Goal: Transaction & Acquisition: Purchase product/service

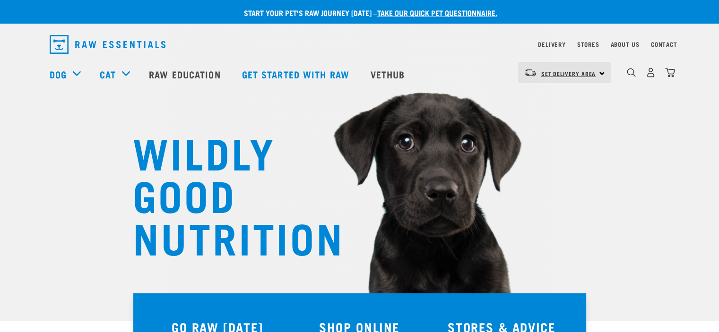
click at [568, 73] on span "Set Delivery Area" at bounding box center [568, 73] width 55 height 3
click at [546, 98] on link "[GEOGRAPHIC_DATA]" at bounding box center [563, 99] width 91 height 21
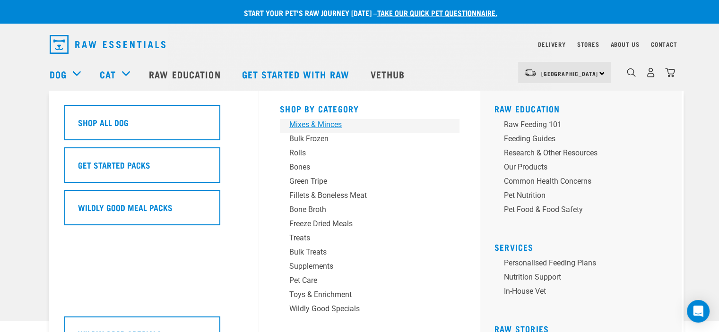
click at [314, 121] on div "Mixes & Minces" at bounding box center [362, 124] width 147 height 11
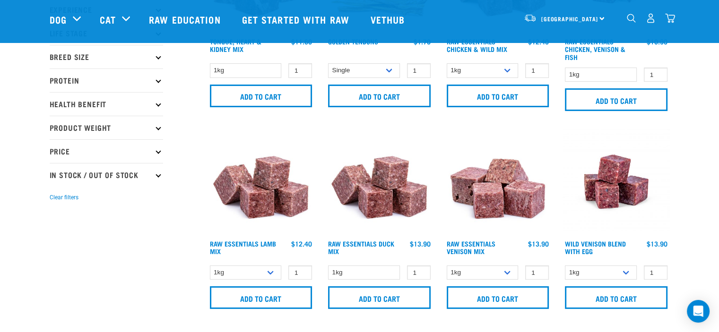
scroll to position [189, 0]
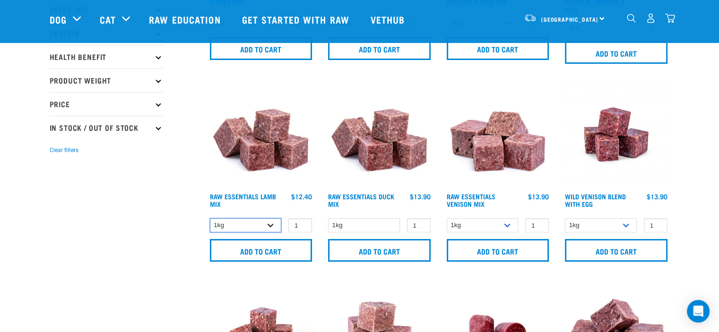
click at [271, 225] on select "1kg 3kg Bulk (10kg)" at bounding box center [246, 225] width 72 height 15
select select "24"
click at [210, 218] on select "1kg 3kg Bulk (10kg)" at bounding box center [246, 225] width 72 height 15
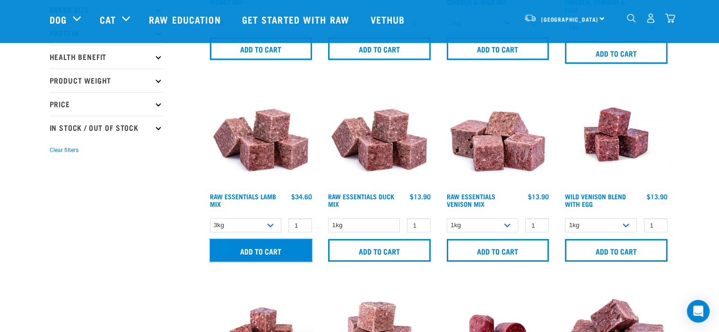
click at [264, 249] on input "Add to cart" at bounding box center [261, 250] width 103 height 23
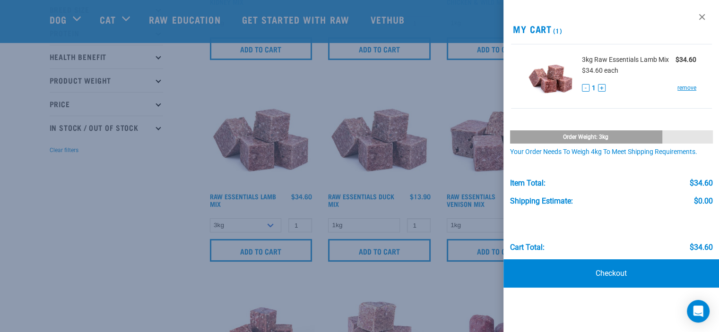
click at [119, 226] on div at bounding box center [359, 166] width 719 height 332
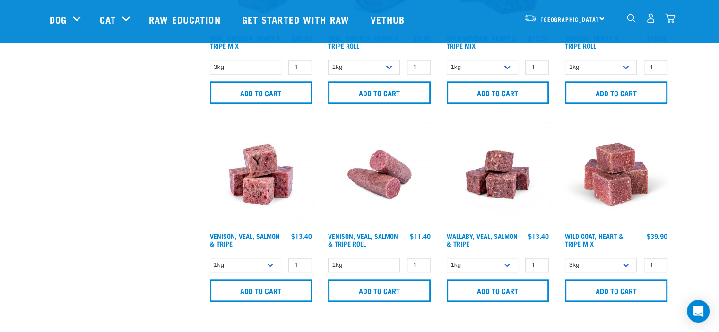
scroll to position [945, 0]
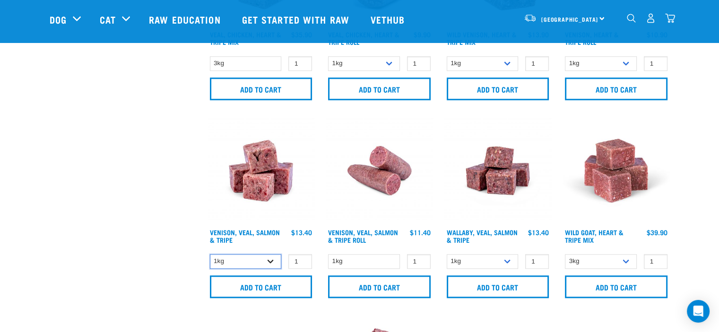
click at [271, 260] on select "1kg 3kg" at bounding box center [246, 261] width 72 height 15
select select "62284"
click at [210, 254] on select "1kg 3kg" at bounding box center [246, 261] width 72 height 15
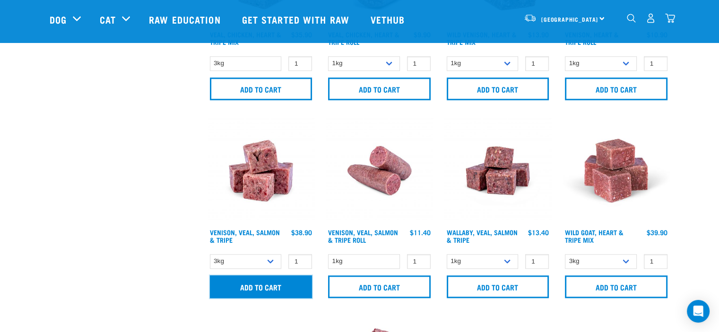
click at [261, 281] on input "Add to cart" at bounding box center [261, 287] width 103 height 23
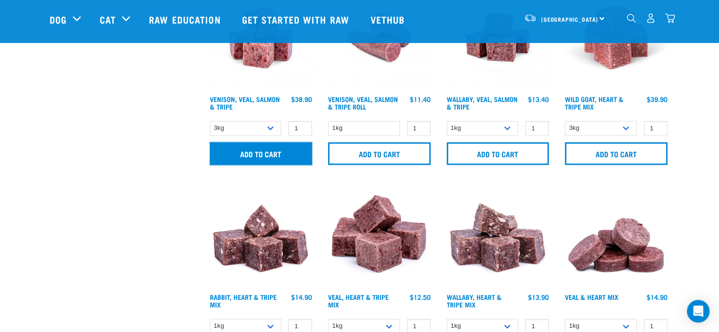
scroll to position [1135, 0]
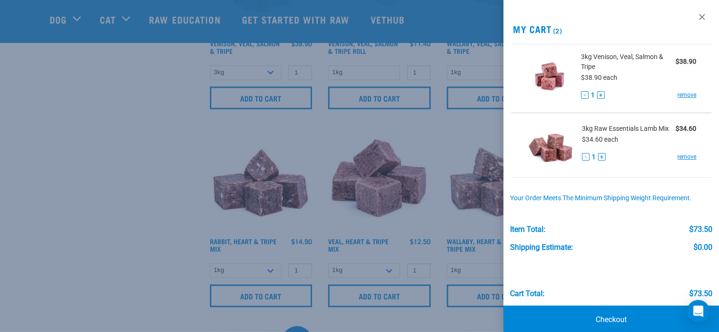
click at [106, 214] on div at bounding box center [359, 166] width 719 height 332
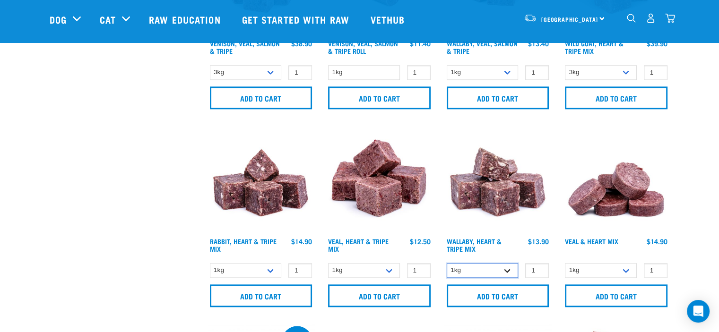
click at [508, 270] on select "1kg 3kg" at bounding box center [483, 270] width 72 height 15
select select "776"
click at [447, 263] on select "1kg 3kg" at bounding box center [483, 270] width 72 height 15
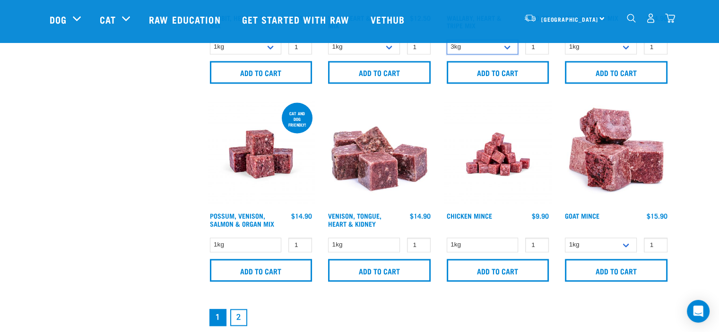
scroll to position [1418, 0]
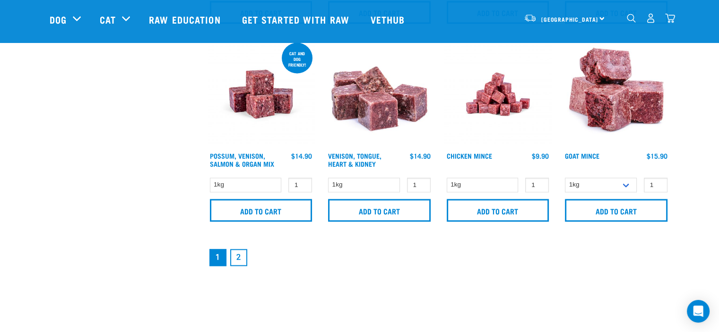
click at [241, 256] on link "2" at bounding box center [238, 257] width 17 height 17
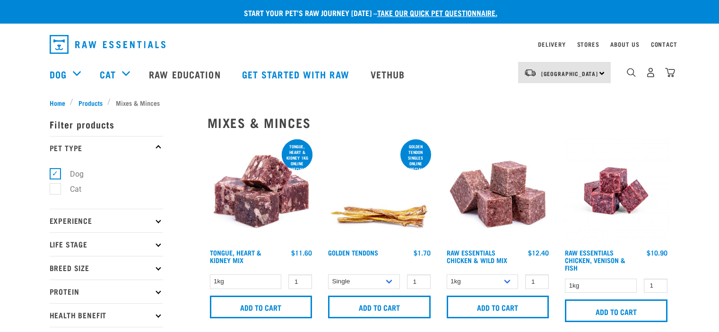
select select "24"
select select "62284"
select select "776"
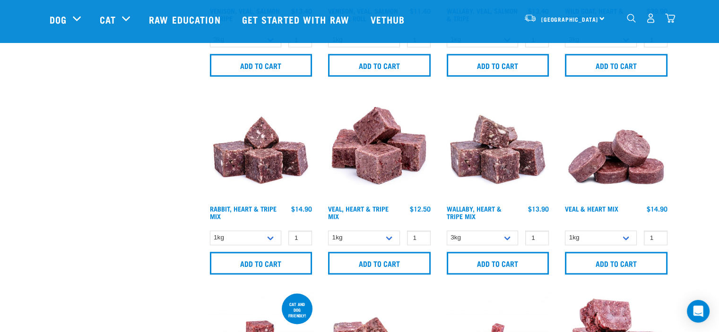
scroll to position [1109, 0]
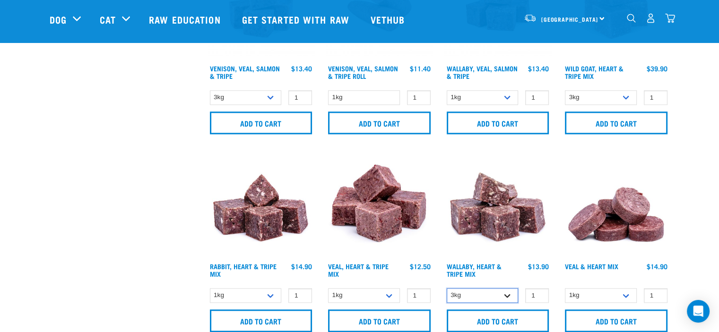
click at [492, 291] on select "1kg 3kg" at bounding box center [483, 295] width 72 height 15
click at [447, 288] on select "1kg 3kg" at bounding box center [483, 295] width 72 height 15
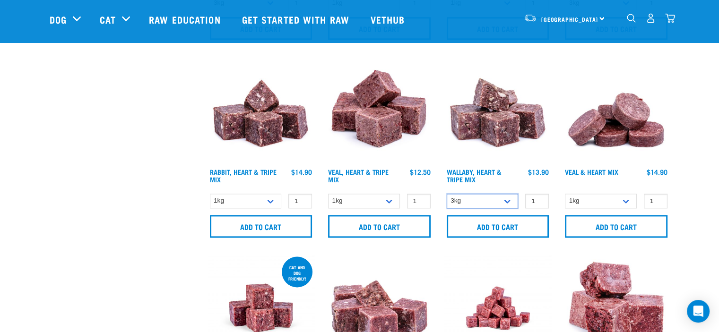
scroll to position [1157, 0]
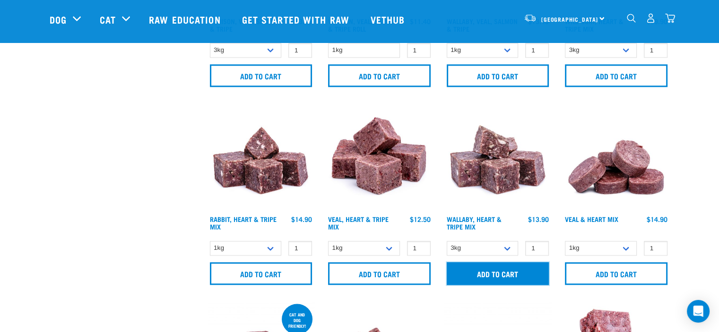
click at [489, 270] on input "Add to cart" at bounding box center [498, 273] width 103 height 23
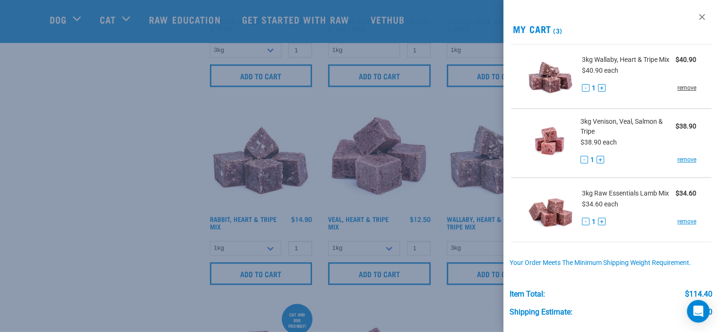
click at [678, 92] on link "remove" at bounding box center [686, 88] width 19 height 9
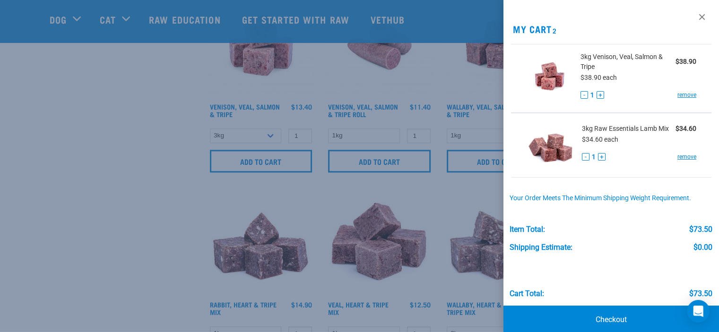
scroll to position [1062, 0]
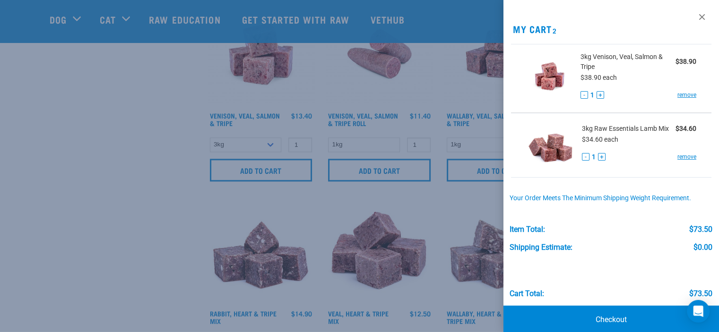
click at [134, 173] on div at bounding box center [359, 166] width 719 height 332
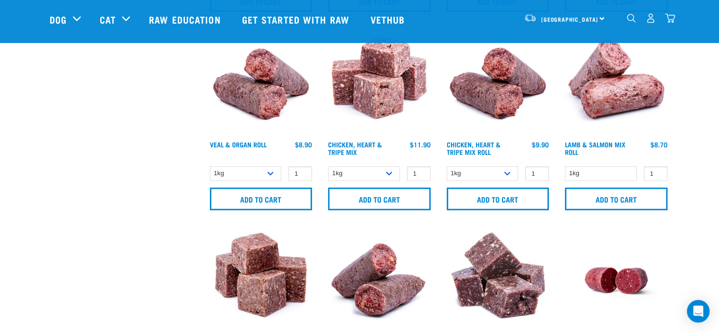
scroll to position [637, 0]
click at [392, 171] on select "1kg 3kg" at bounding box center [364, 174] width 72 height 15
select select "368"
click at [328, 167] on select "1kg 3kg" at bounding box center [364, 174] width 72 height 15
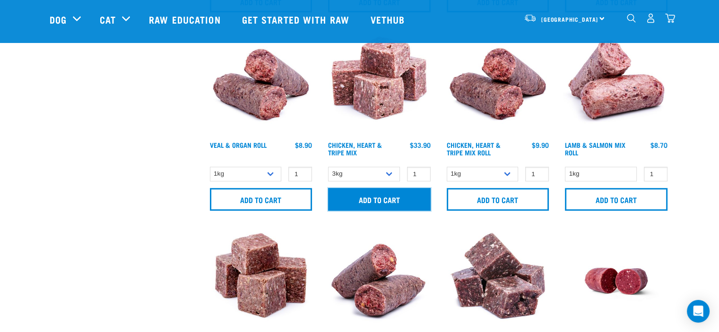
click at [388, 196] on input "Add to cart" at bounding box center [379, 199] width 103 height 23
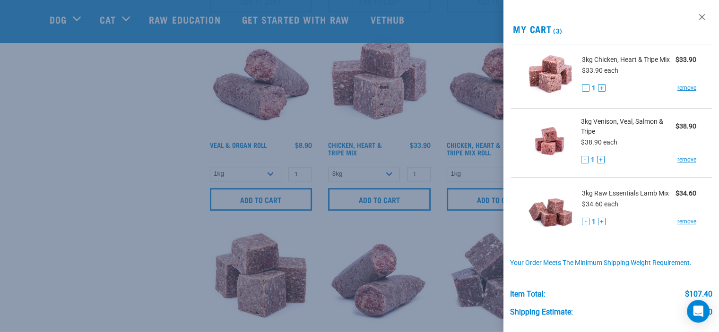
click at [106, 159] on div at bounding box center [359, 166] width 719 height 332
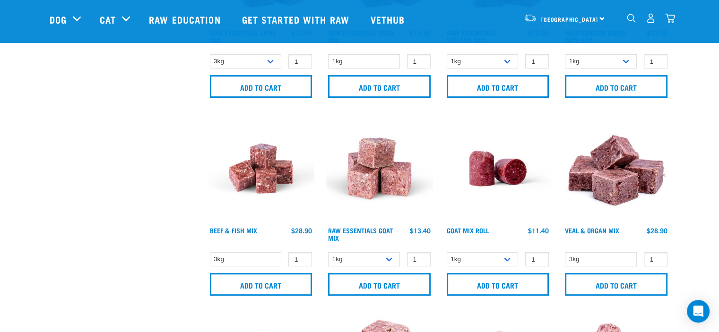
scroll to position [211, 0]
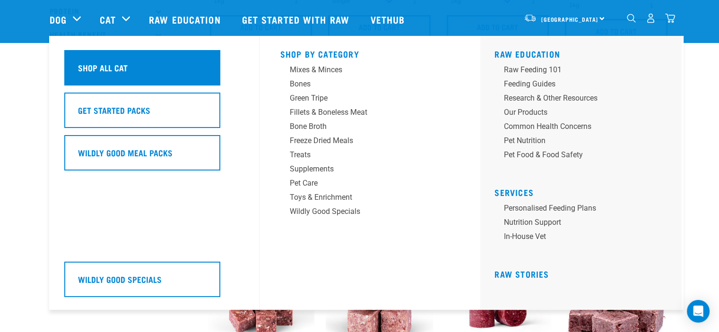
click at [187, 69] on div "Shop All Cat" at bounding box center [142, 67] width 156 height 35
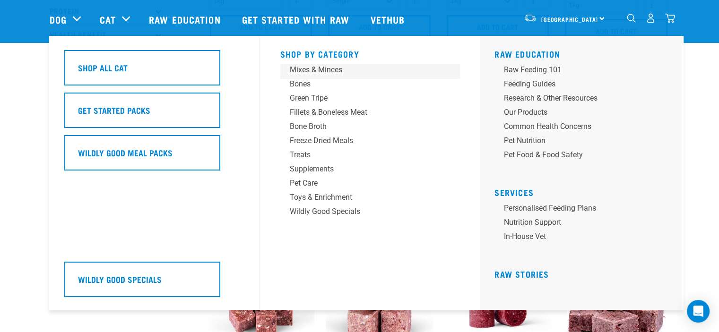
click at [304, 69] on div "Mixes & Minces" at bounding box center [363, 69] width 147 height 11
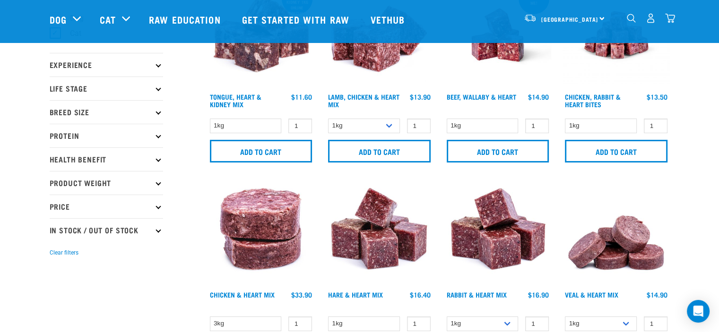
scroll to position [95, 0]
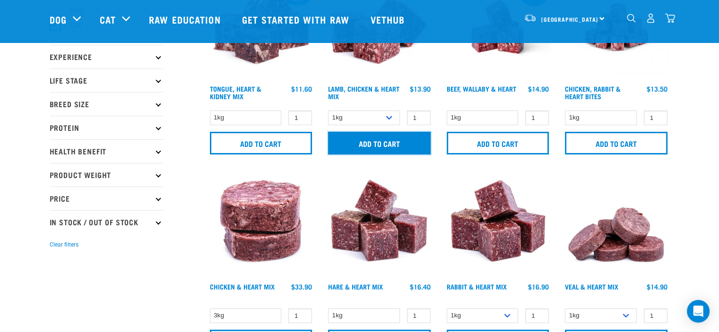
click at [375, 137] on input "Add to cart" at bounding box center [379, 143] width 103 height 23
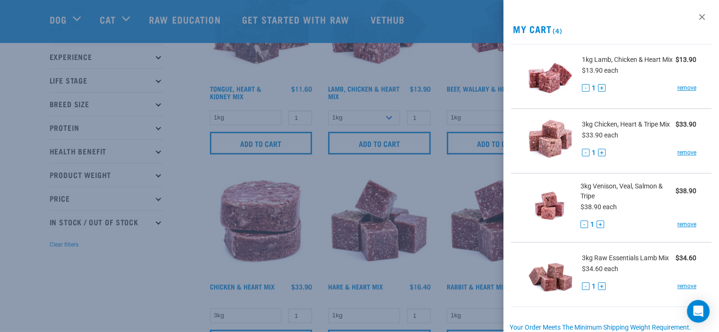
click at [181, 165] on div at bounding box center [359, 166] width 719 height 332
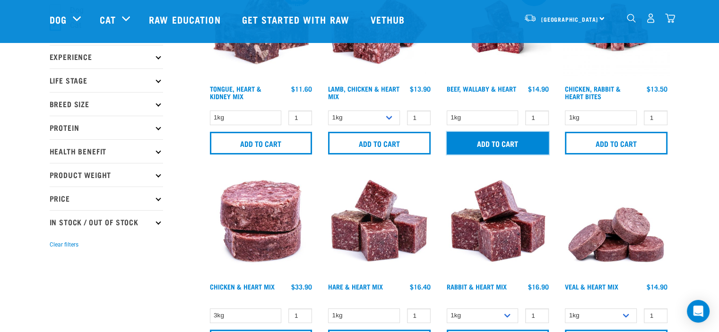
click at [481, 138] on input "Add to cart" at bounding box center [498, 143] width 103 height 23
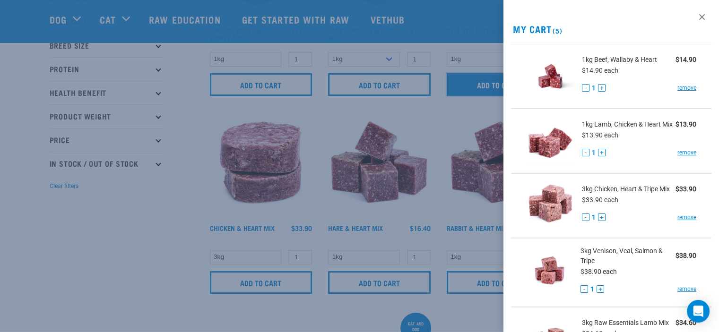
scroll to position [189, 0]
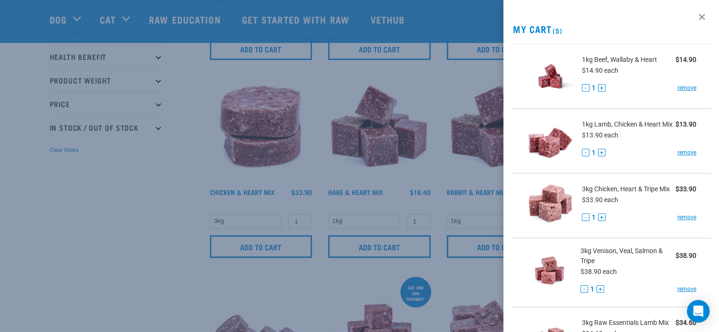
click at [178, 164] on div at bounding box center [359, 166] width 719 height 332
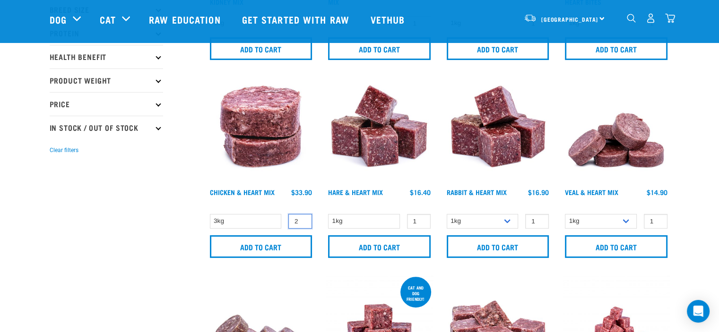
click at [301, 217] on input "2" at bounding box center [300, 221] width 24 height 15
type input "1"
click at [302, 224] on input "1" at bounding box center [300, 221] width 24 height 15
click at [234, 217] on select "3kg" at bounding box center [246, 221] width 72 height 15
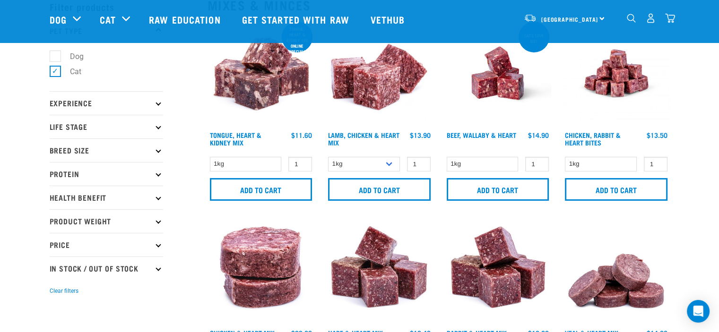
scroll to position [0, 0]
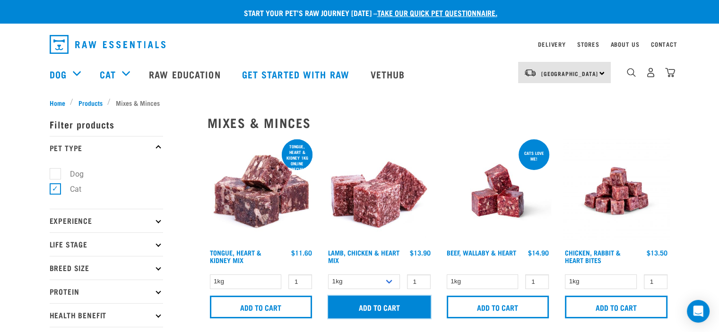
click at [382, 304] on input "Add to cart" at bounding box center [379, 307] width 103 height 23
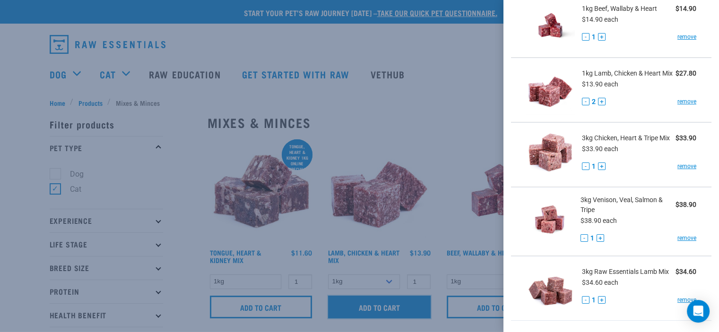
scroll to position [47, 0]
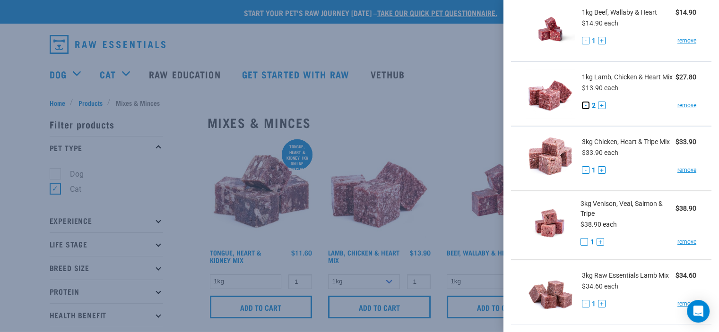
click at [582, 109] on button "-" at bounding box center [586, 106] width 8 height 8
click at [193, 152] on div at bounding box center [359, 166] width 719 height 332
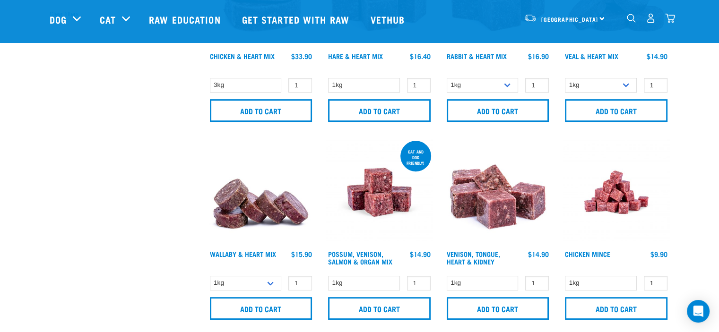
scroll to position [331, 0]
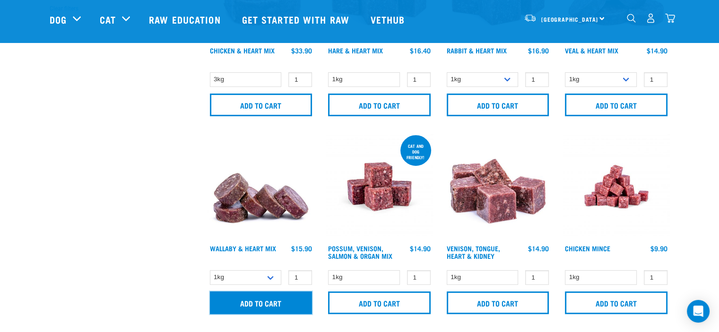
click at [267, 298] on input "Add to cart" at bounding box center [261, 303] width 103 height 23
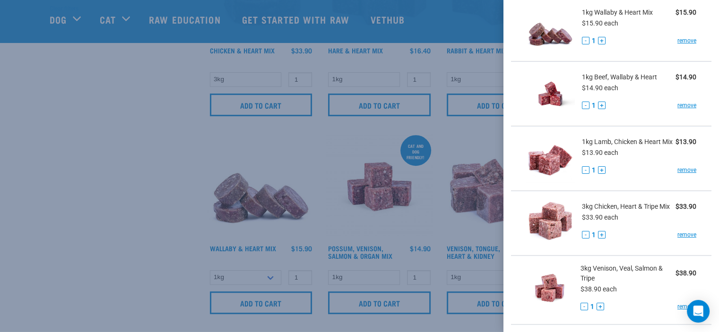
click at [167, 217] on div at bounding box center [359, 166] width 719 height 332
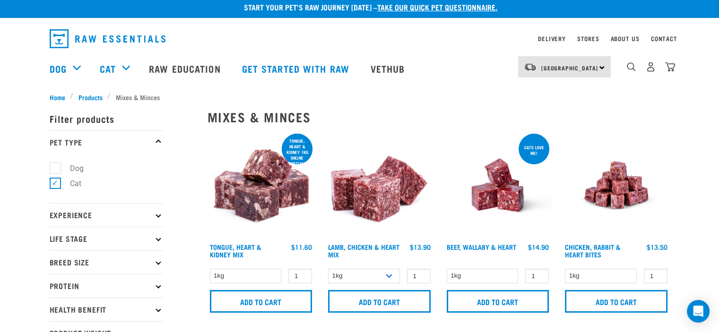
scroll to position [0, 0]
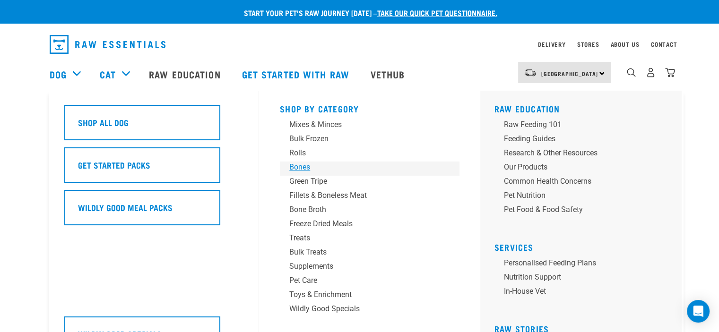
click at [303, 165] on div "Bones" at bounding box center [362, 167] width 147 height 11
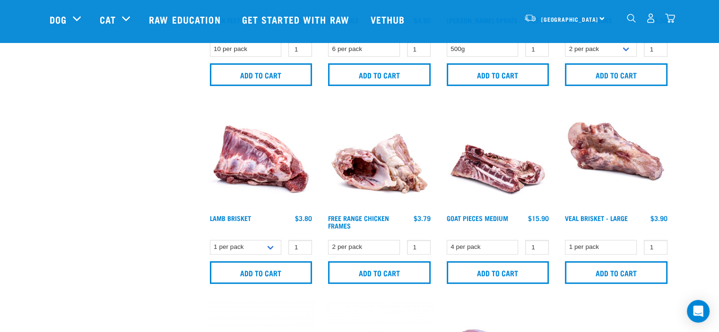
scroll to position [378, 0]
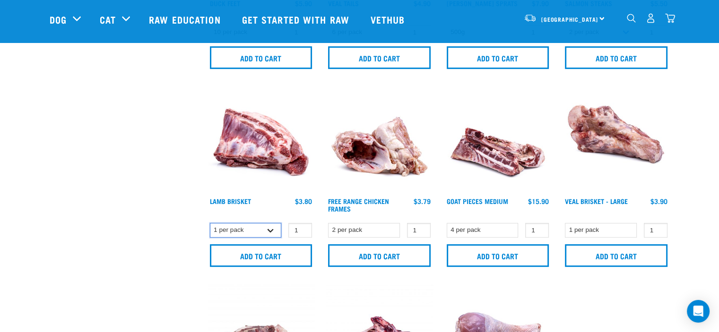
click at [270, 230] on select "1 per pack 4 per pack" at bounding box center [246, 230] width 72 height 15
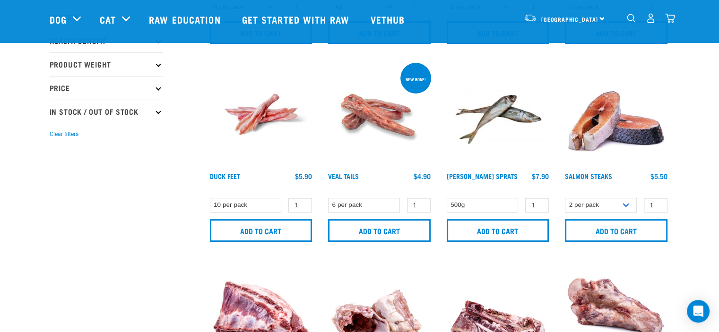
scroll to position [189, 0]
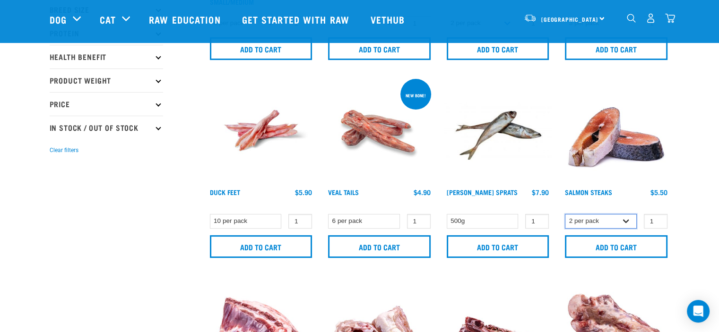
click at [626, 221] on select "2 per pack 3 per pack" at bounding box center [601, 221] width 72 height 15
click at [565, 214] on select "2 per pack 3 per pack" at bounding box center [601, 221] width 72 height 15
click at [625, 219] on select "2 per pack 3 per pack" at bounding box center [601, 221] width 72 height 15
select select "829"
click at [565, 214] on select "2 per pack 3 per pack" at bounding box center [601, 221] width 72 height 15
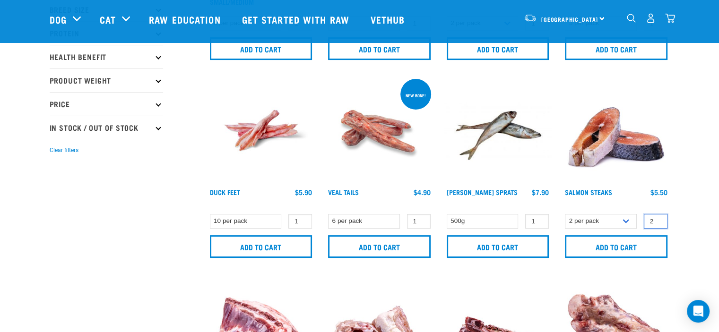
type input "2"
click at [657, 218] on input "2" at bounding box center [656, 221] width 24 height 15
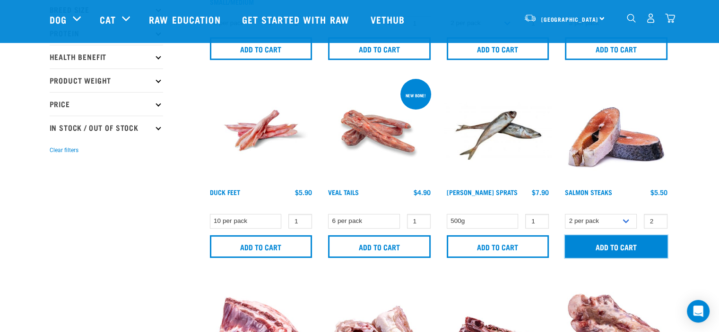
click at [609, 242] on input "Add to cart" at bounding box center [616, 246] width 103 height 23
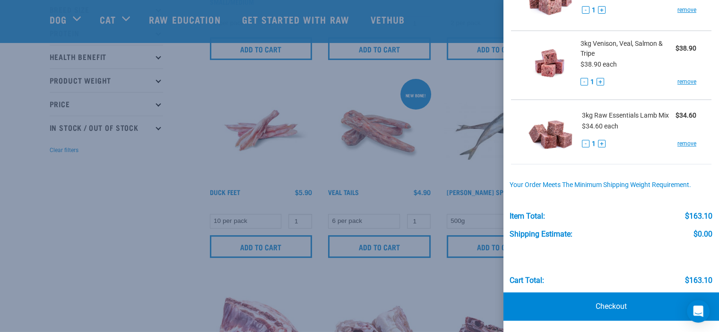
scroll to position [348, 0]
click at [598, 303] on link "Checkout" at bounding box center [611, 307] width 216 height 28
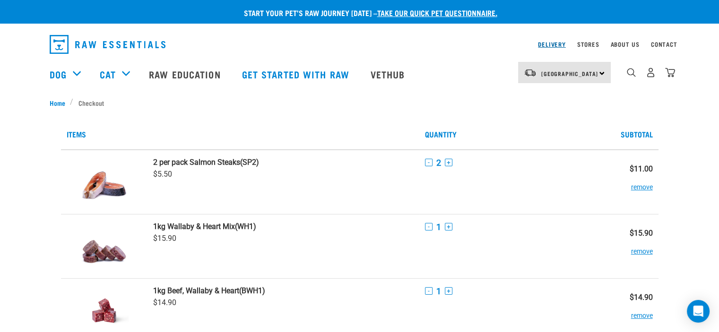
click at [550, 43] on link "Delivery" at bounding box center [551, 44] width 27 height 3
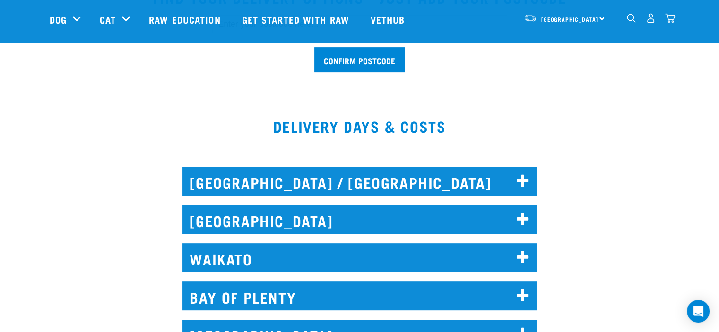
scroll to position [331, 0]
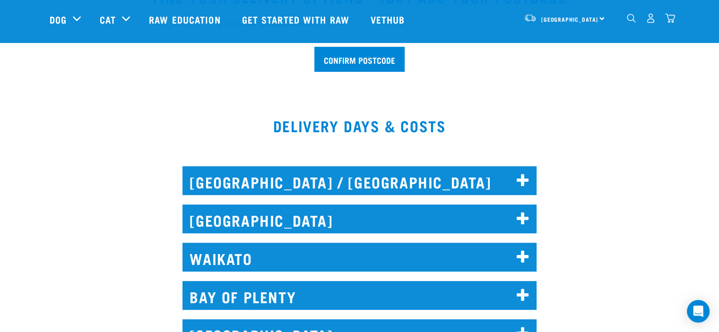
click at [399, 175] on h2 "NORTH AUCKLAND / WHANGAREI" at bounding box center [359, 180] width 354 height 29
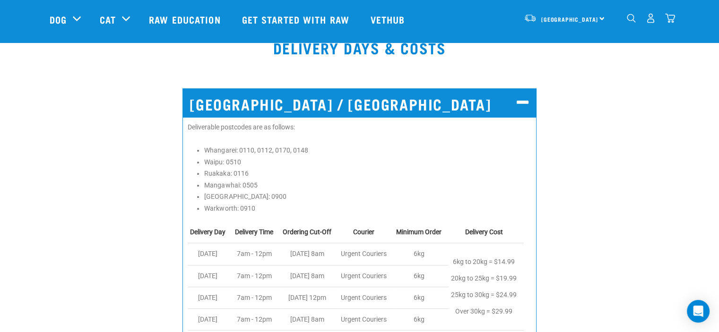
scroll to position [425, 0]
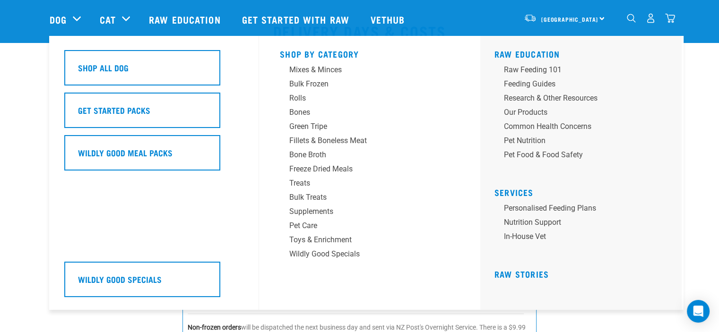
click at [76, 18] on div "Dog" at bounding box center [70, 19] width 41 height 38
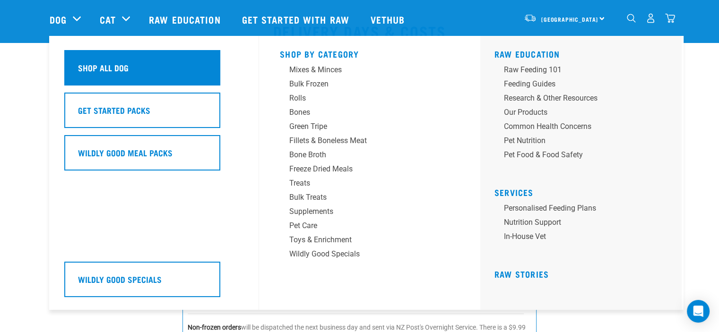
click at [95, 64] on h5 "Shop All Dog" at bounding box center [103, 67] width 51 height 12
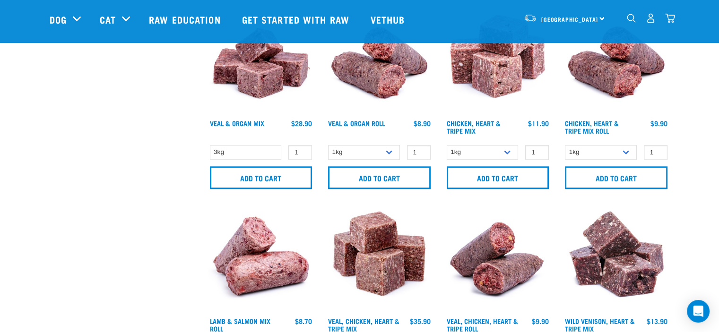
scroll to position [1040, 0]
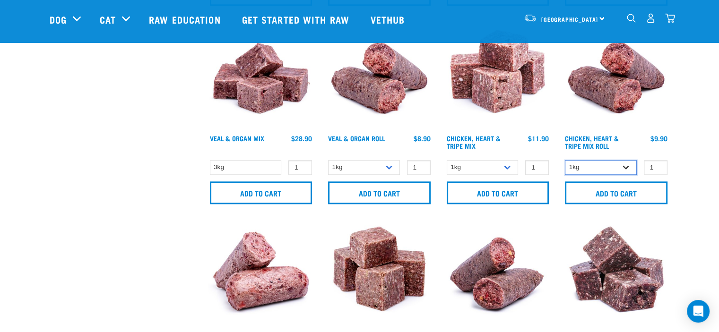
click at [628, 166] on select "1kg Bulk (10kg)" at bounding box center [601, 167] width 72 height 15
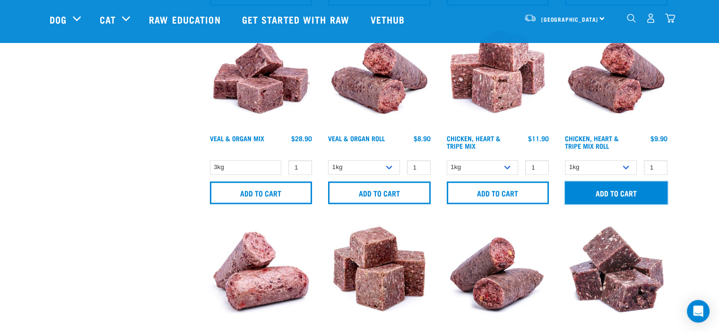
click at [615, 192] on input "Add to cart" at bounding box center [616, 193] width 103 height 23
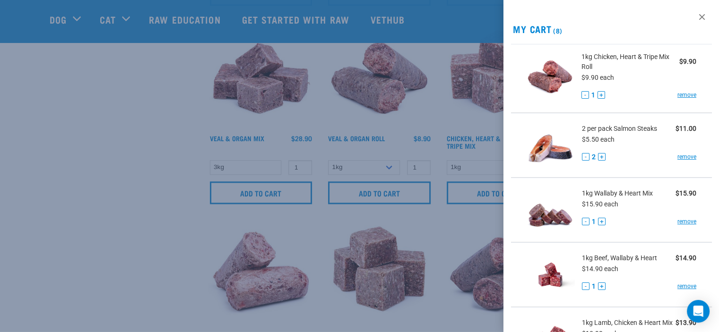
click at [199, 162] on div at bounding box center [359, 166] width 719 height 332
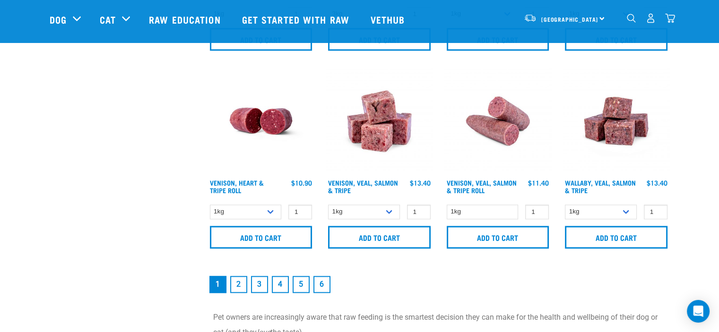
scroll to position [1418, 0]
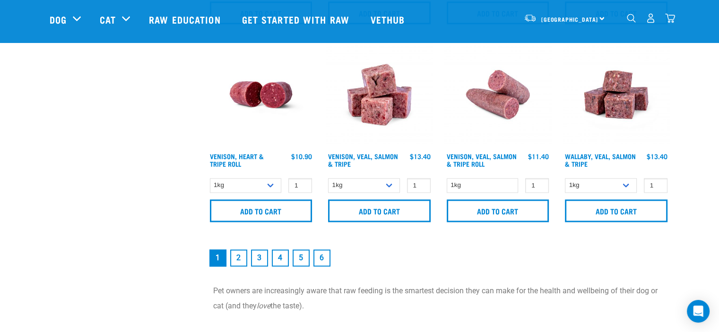
click at [241, 253] on link "2" at bounding box center [238, 258] width 17 height 17
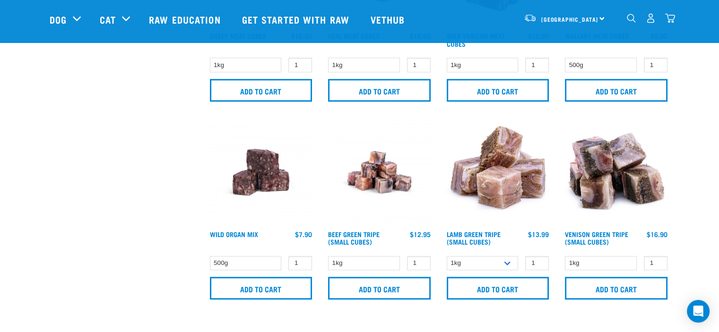
scroll to position [945, 0]
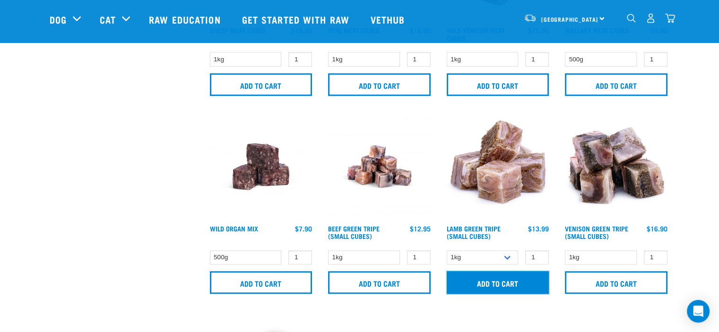
click at [497, 277] on input "Add to cart" at bounding box center [498, 282] width 103 height 23
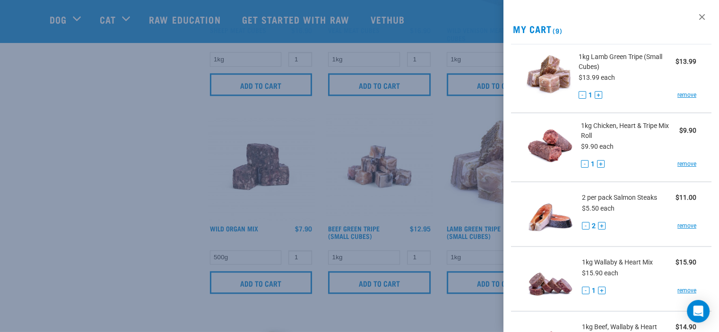
click at [161, 172] on div at bounding box center [359, 166] width 719 height 332
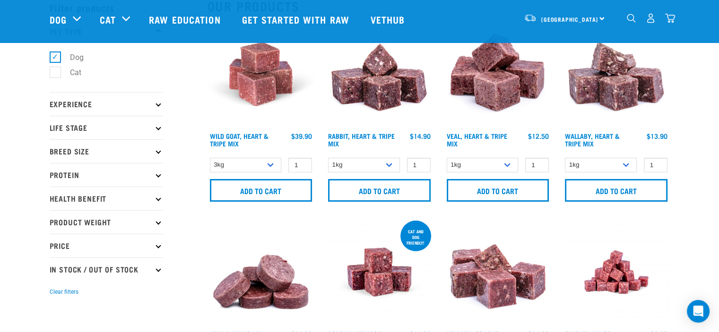
scroll to position [0, 0]
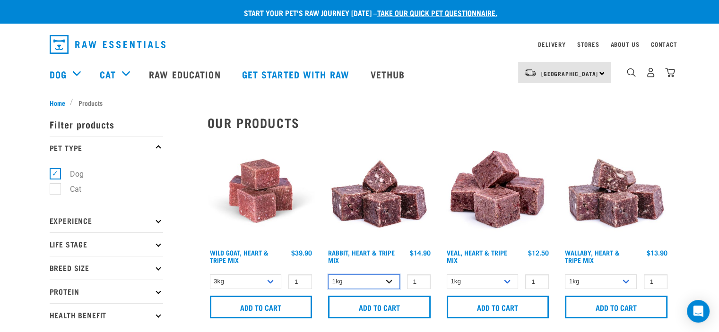
click at [388, 283] on select "1kg 3kg" at bounding box center [364, 282] width 72 height 15
select select "706"
click at [328, 275] on select "1kg 3kg" at bounding box center [364, 282] width 72 height 15
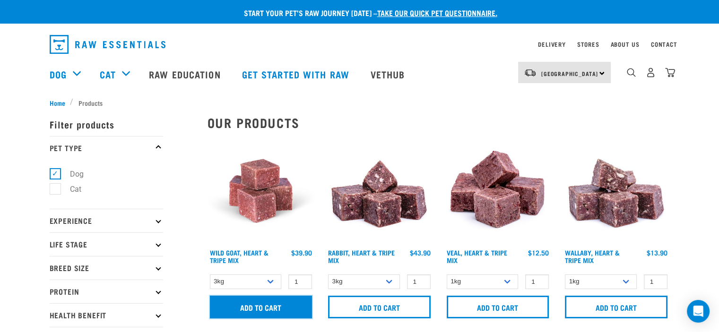
click at [265, 303] on input "Add to cart" at bounding box center [261, 307] width 103 height 23
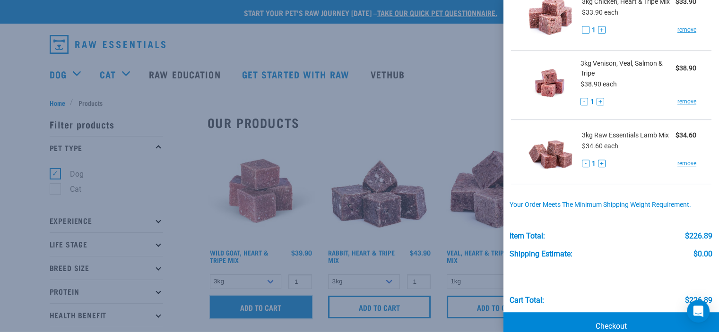
scroll to position [555, 0]
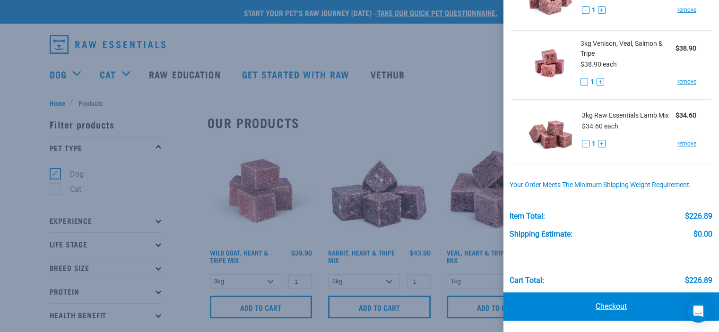
click at [613, 302] on link "Checkout" at bounding box center [611, 307] width 216 height 28
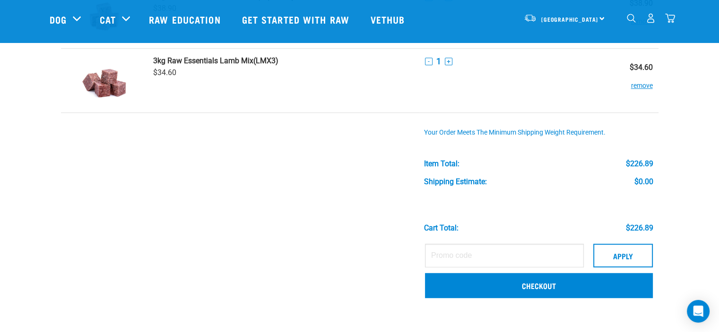
scroll to position [615, 0]
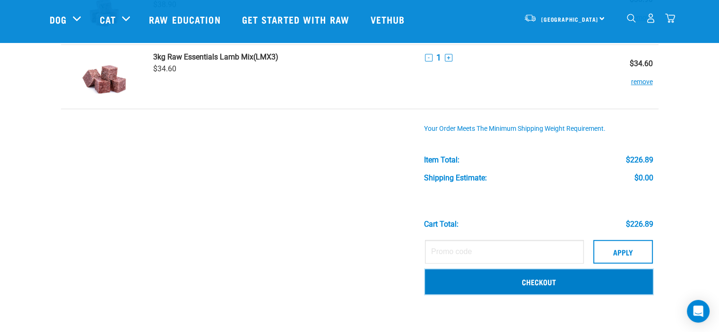
click at [557, 281] on link "Checkout" at bounding box center [539, 281] width 228 height 25
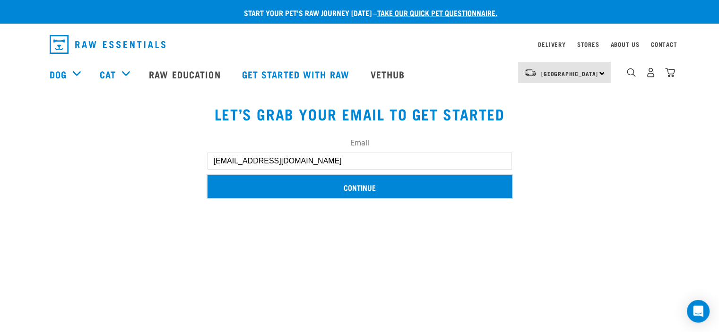
click at [354, 185] on input "Continue" at bounding box center [360, 186] width 304 height 23
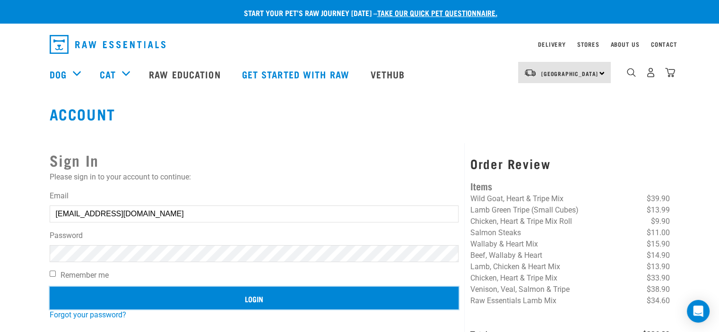
click at [255, 296] on input "Login" at bounding box center [254, 298] width 409 height 23
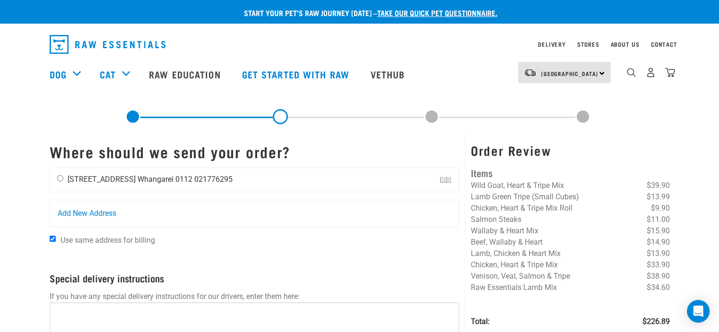
click at [57, 178] on input "radio" at bounding box center [60, 178] width 6 height 6
radio input "true"
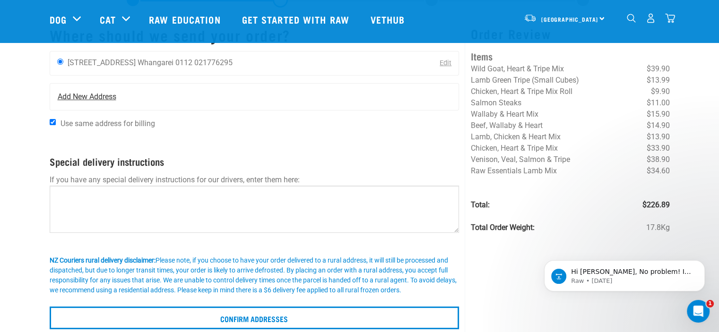
scroll to position [95, 0]
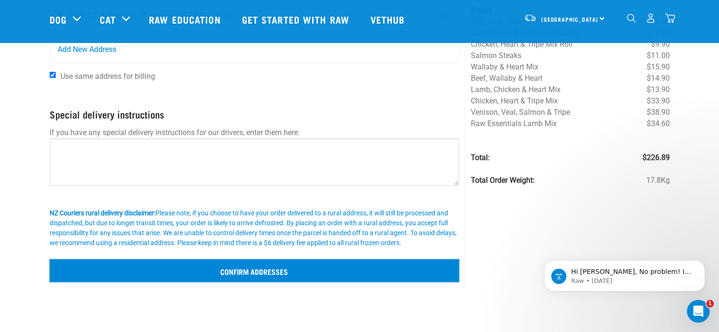
click at [234, 271] on input "Confirm addresses" at bounding box center [255, 271] width 410 height 23
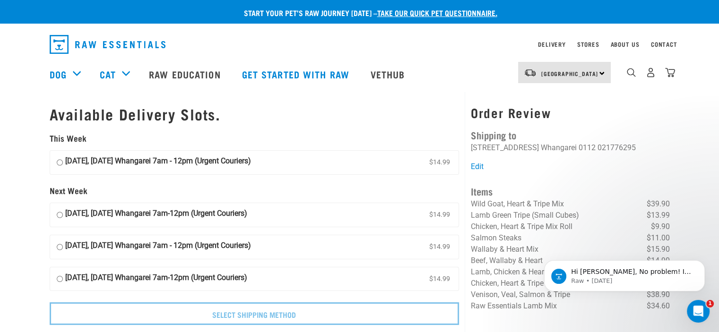
click at [59, 162] on input "[DATE], [DATE] Whangarei 7am - 12pm (Urgent Couriers) $14.99" at bounding box center [60, 163] width 6 height 14
radio input "true"
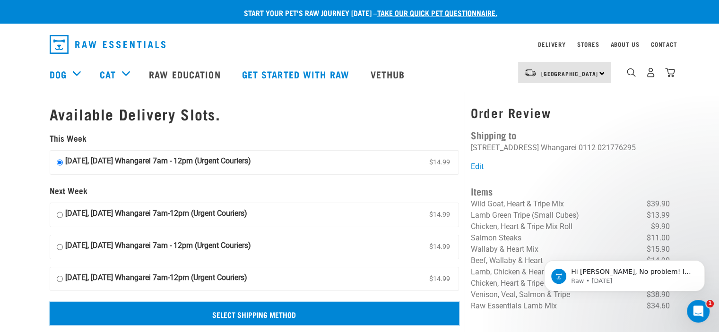
click at [272, 310] on input "Select Shipping Method" at bounding box center [255, 314] width 410 height 23
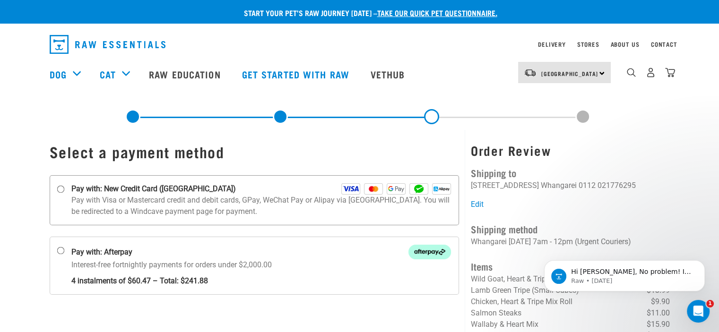
click at [59, 189] on input "Pay with: New Credit Card (Windcave)" at bounding box center [61, 190] width 8 height 8
radio input "true"
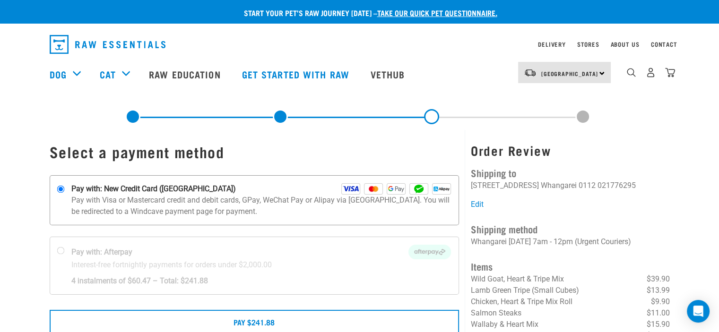
click at [353, 187] on img at bounding box center [350, 188] width 19 height 11
click at [64, 187] on input "Pay with: New Credit Card ([GEOGRAPHIC_DATA])" at bounding box center [61, 190] width 8 height 8
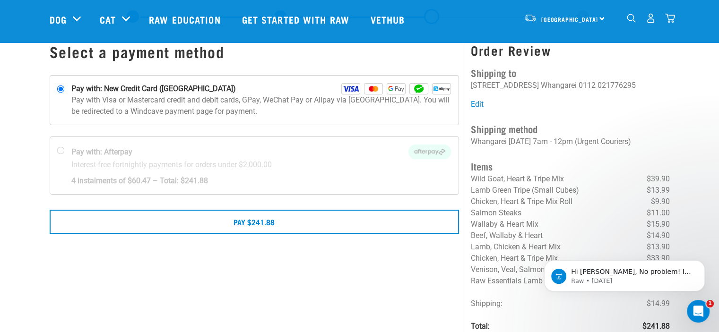
scroll to position [47, 0]
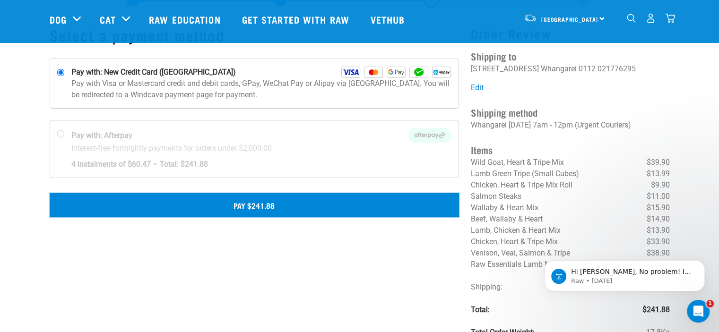
click at [261, 202] on button "Pay $241.88" at bounding box center [255, 205] width 410 height 24
